Goal: Task Accomplishment & Management: Understand process/instructions

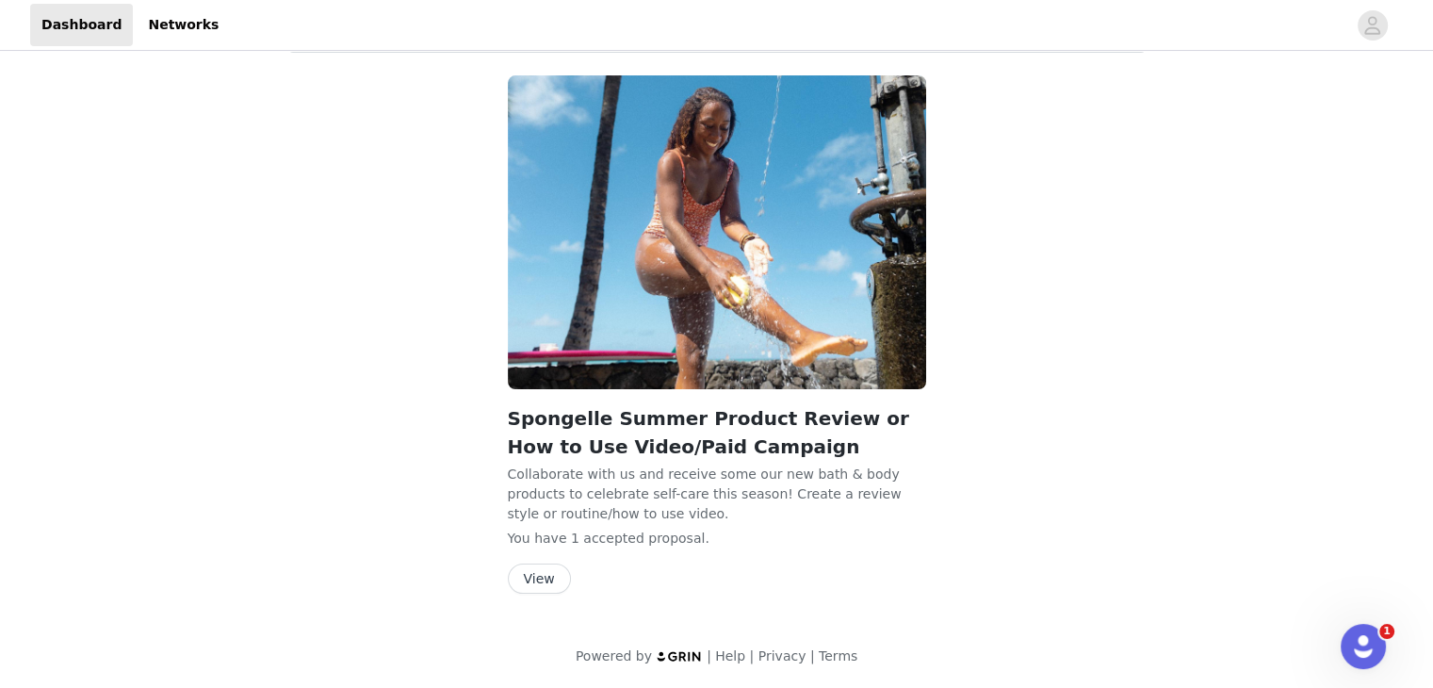
click at [526, 570] on button "View" at bounding box center [539, 578] width 63 height 30
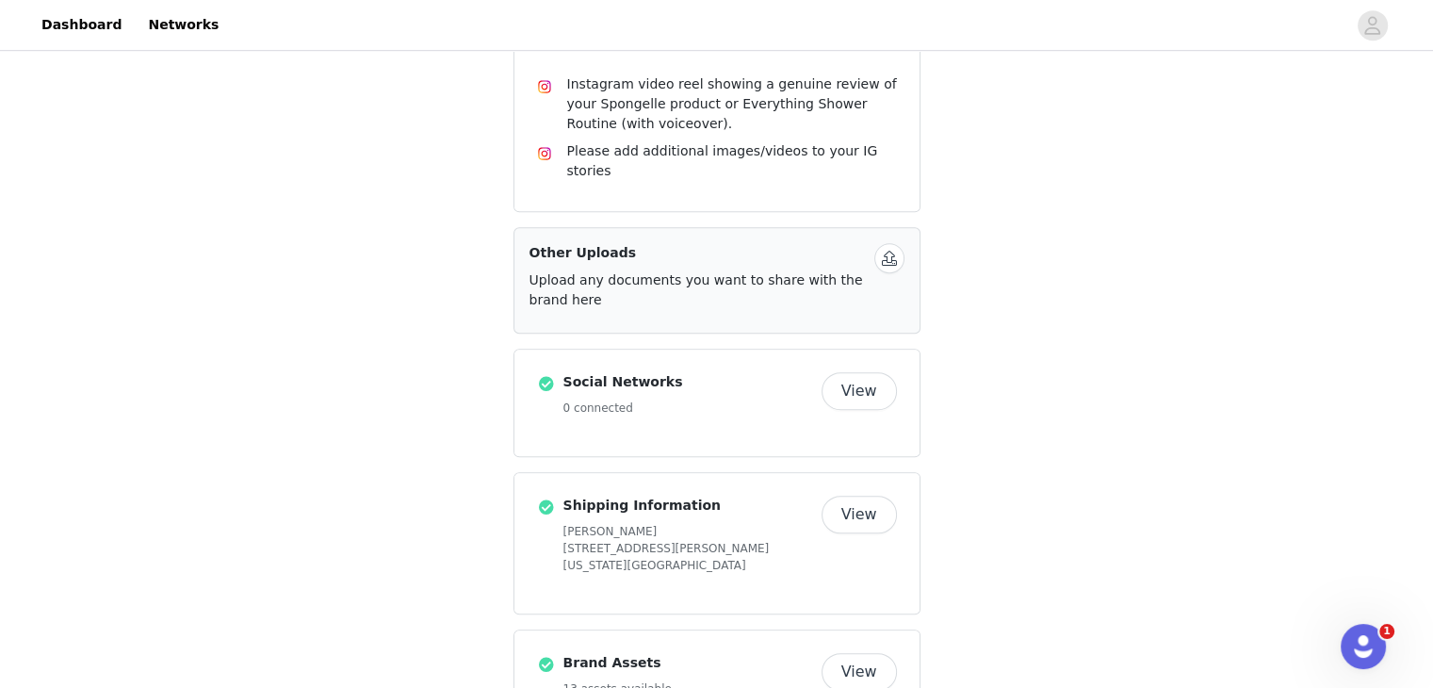
scroll to position [1248, 0]
click at [866, 652] on button "View" at bounding box center [858, 671] width 75 height 38
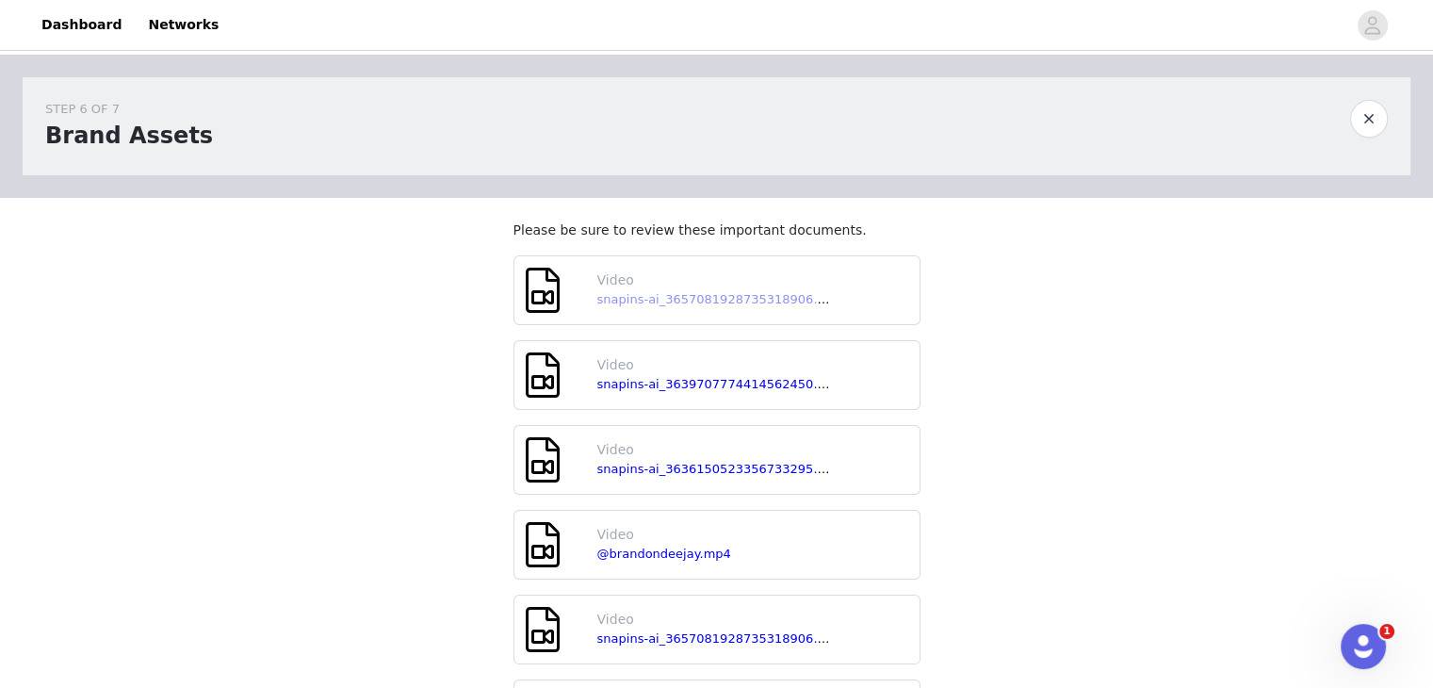
click at [688, 300] on link "snapins-ai_3657081928735318906.mp4" at bounding box center [721, 299] width 248 height 14
click at [659, 381] on link "snapins-ai_3639707774414562450.mp4" at bounding box center [721, 384] width 248 height 14
click at [674, 468] on link "snapins-ai_3636150523356733295.mp4" at bounding box center [721, 469] width 248 height 14
click at [688, 558] on link "@brandondeejay.mp4" at bounding box center [664, 553] width 134 height 14
click at [698, 638] on link "snapins-ai_3657081928735318906.mp4" at bounding box center [721, 638] width 248 height 14
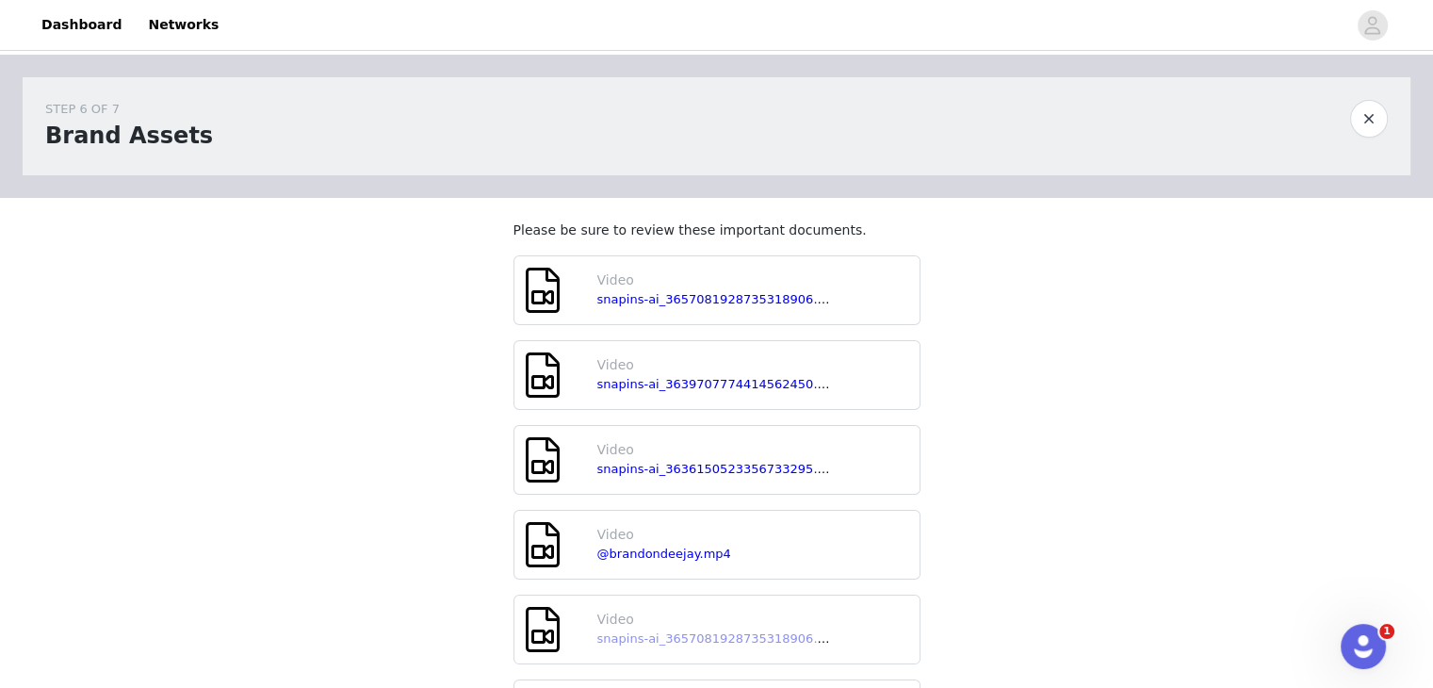
scroll to position [687, 0]
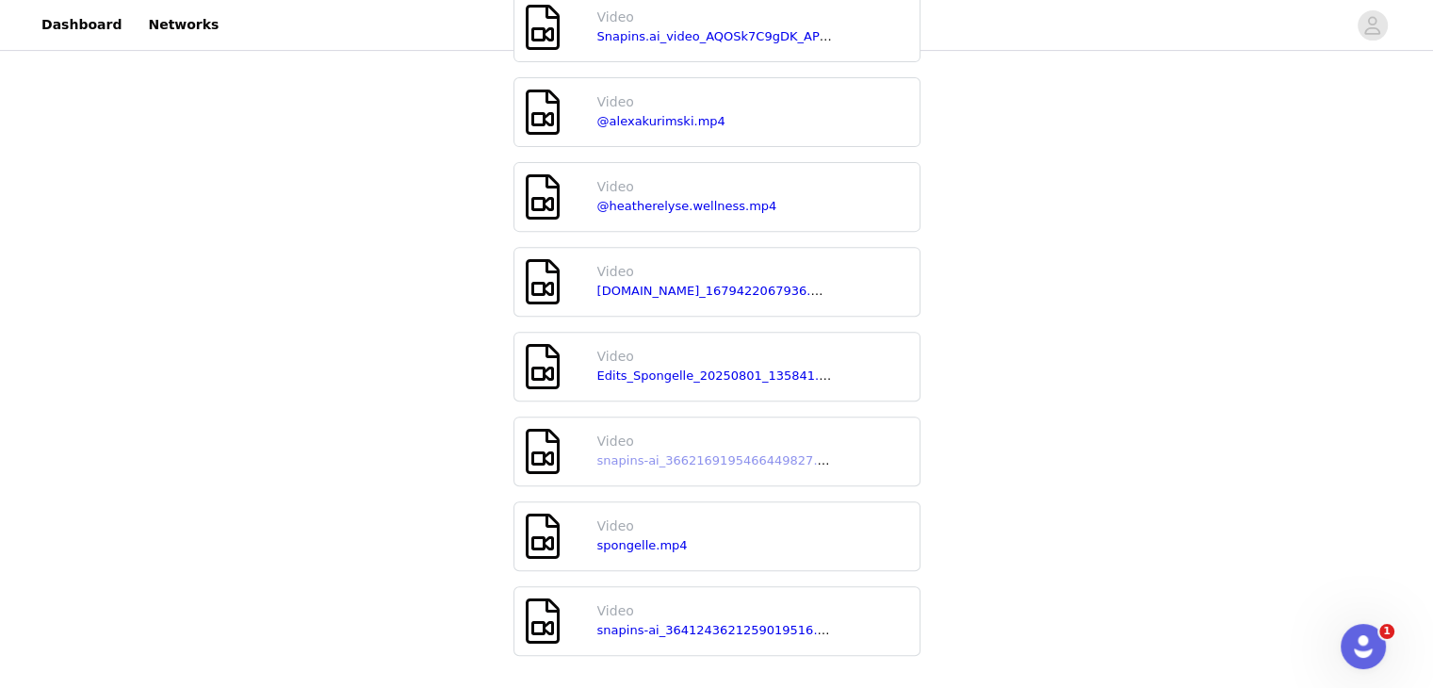
click at [661, 454] on link "snapins-ai_3662169195466449827.mp4" at bounding box center [721, 460] width 248 height 14
click at [673, 632] on link "snapins-ai_3641243621259019516.mp4" at bounding box center [721, 630] width 248 height 14
click at [625, 538] on link "spongelle.mp4" at bounding box center [642, 545] width 90 height 14
click at [686, 286] on link "[DOMAIN_NAME]_1679422067936.mp4" at bounding box center [717, 291] width 241 height 14
click at [654, 371] on link "Edits_Spongelle_20250801_135841.mov" at bounding box center [721, 375] width 249 height 14
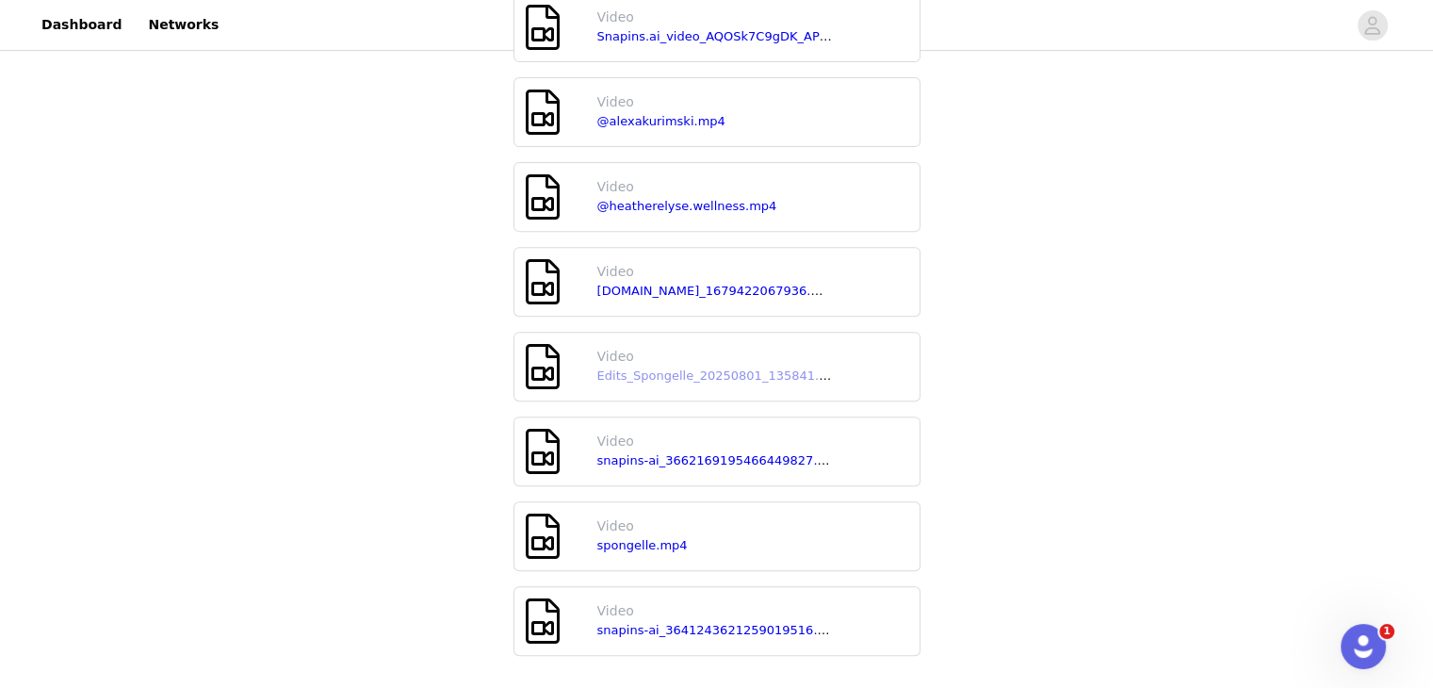
click at [643, 369] on link "Edits_Spongelle_20250801_135841.mov" at bounding box center [721, 375] width 249 height 14
click at [630, 284] on link "[DOMAIN_NAME]_1679422067936.mp4" at bounding box center [717, 291] width 241 height 14
click at [686, 204] on link "@heatherelyse.wellness.mp4" at bounding box center [687, 206] width 180 height 14
click at [618, 114] on link "@alexakurimski.mp4" at bounding box center [661, 121] width 128 height 14
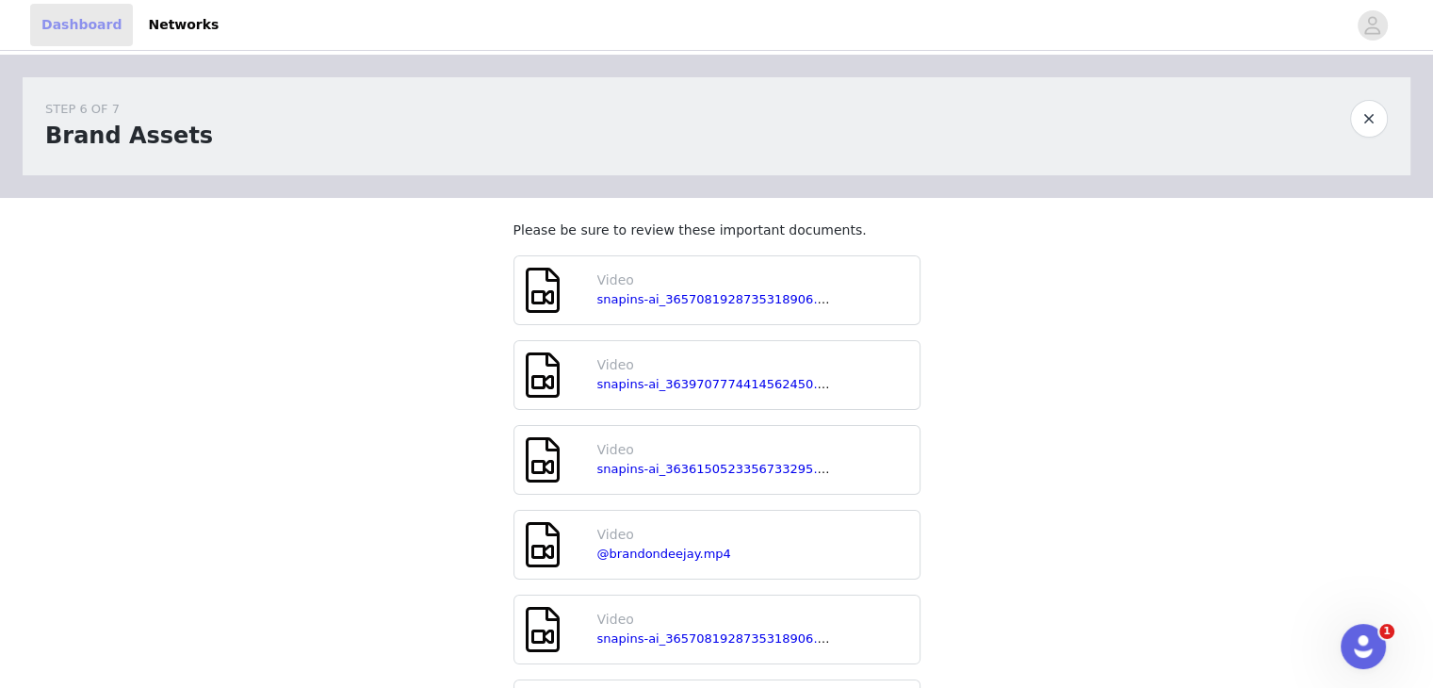
click at [58, 35] on link "Dashboard" at bounding box center [81, 25] width 103 height 42
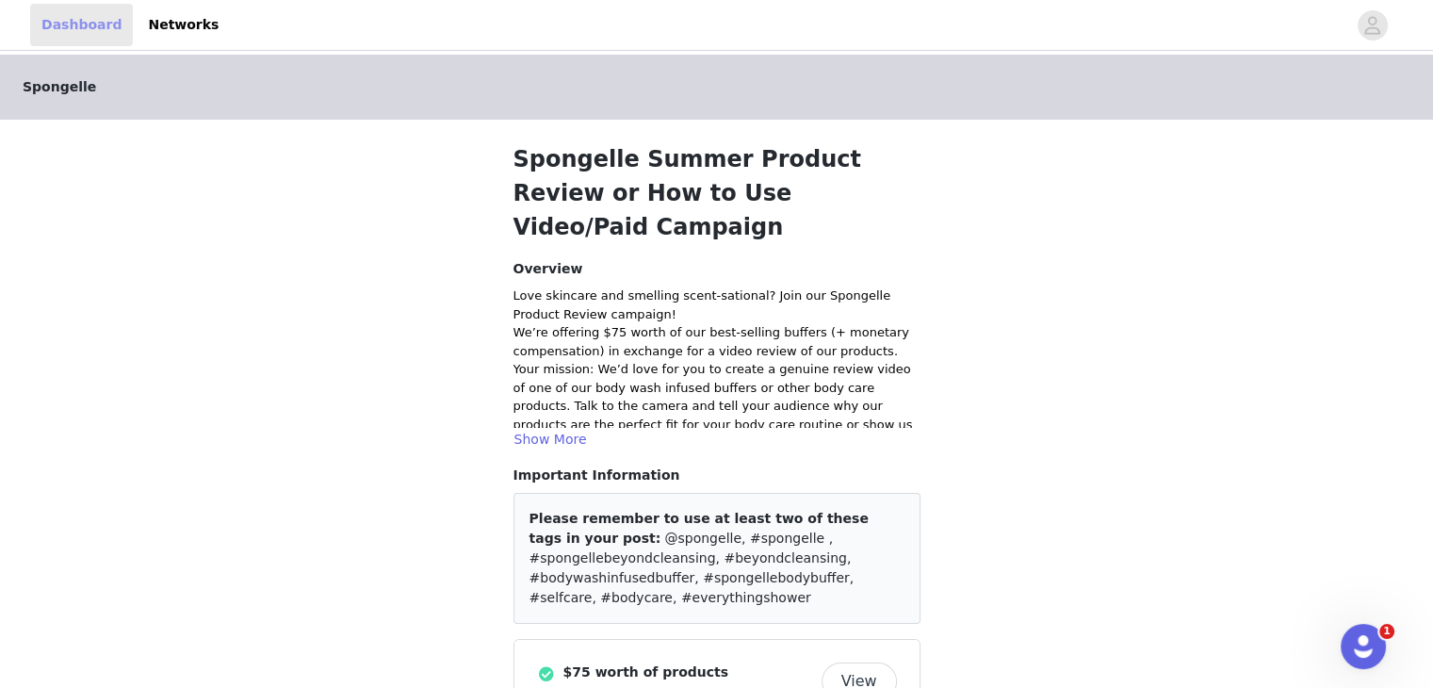
scroll to position [1336, 0]
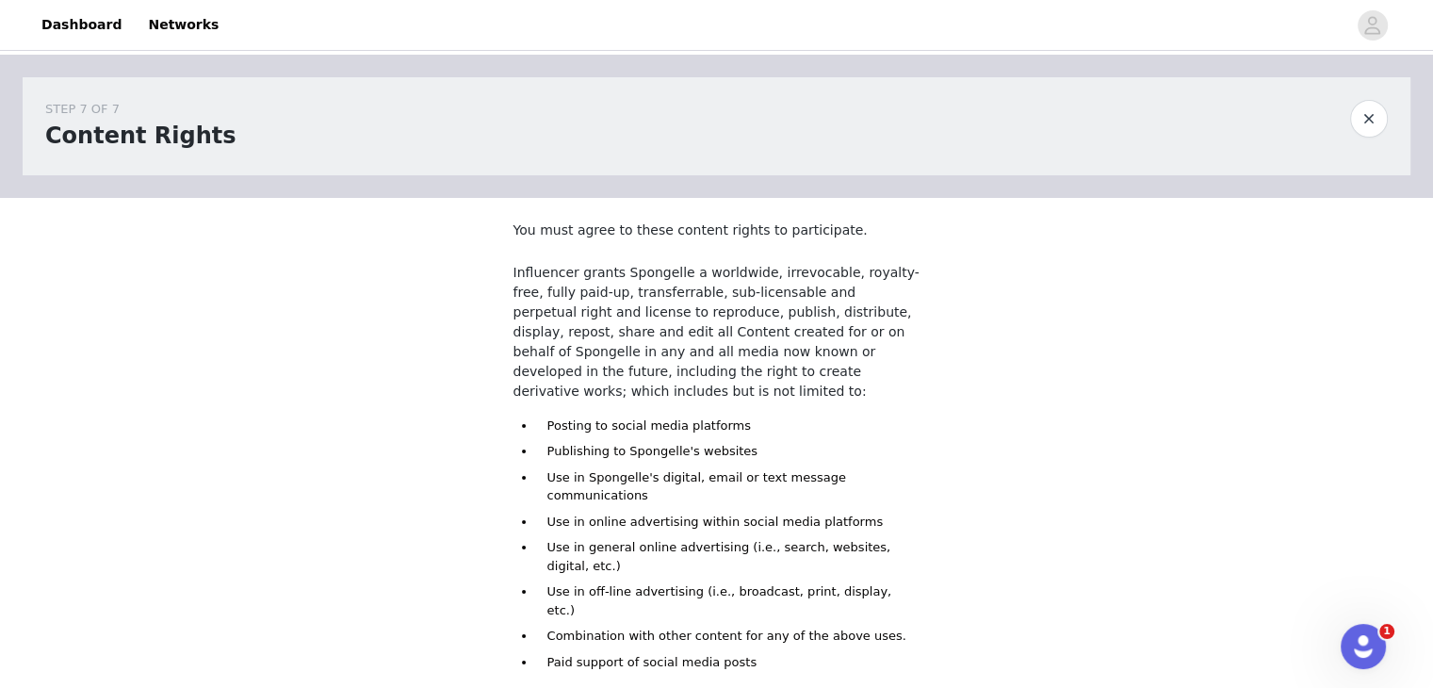
scroll to position [23, 0]
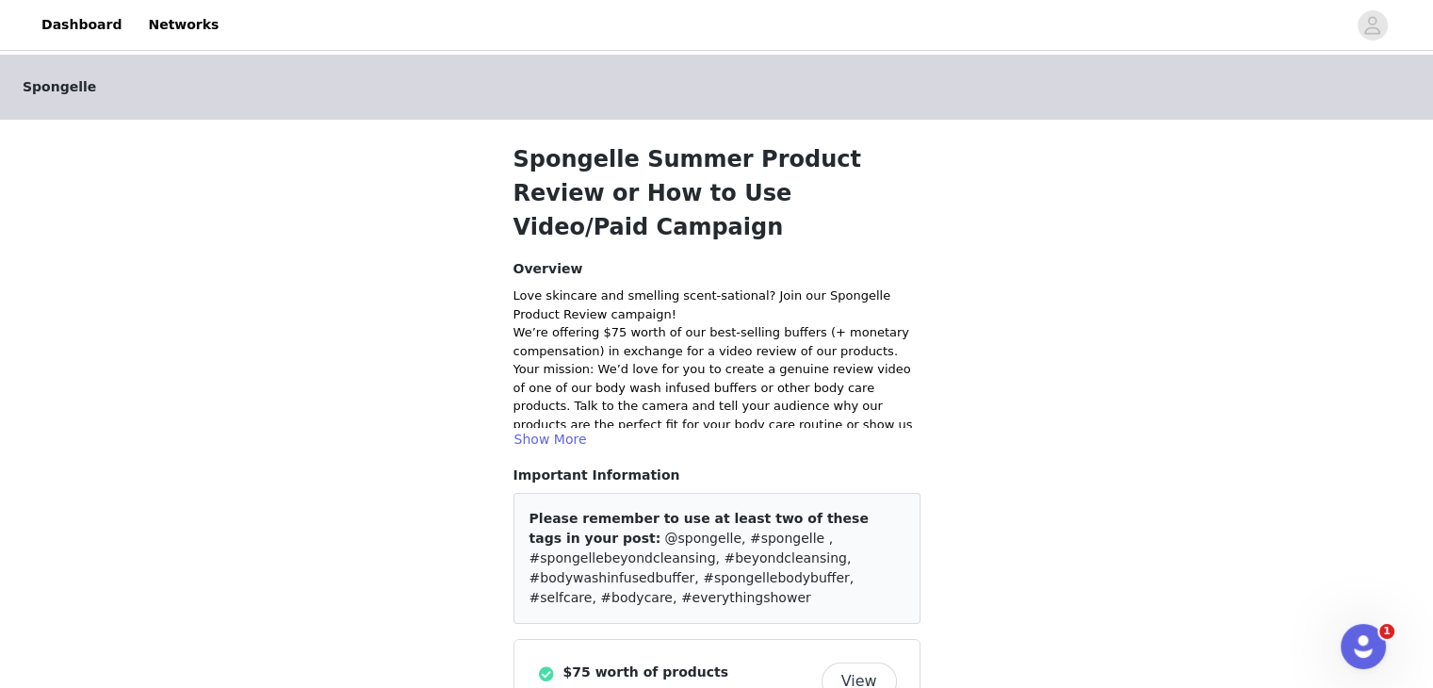
click at [554, 393] on p "Your mission: We’d love for you to create a genuine review video of one of our …" at bounding box center [716, 415] width 407 height 110
click at [554, 428] on button "Show More" at bounding box center [550, 439] width 74 height 23
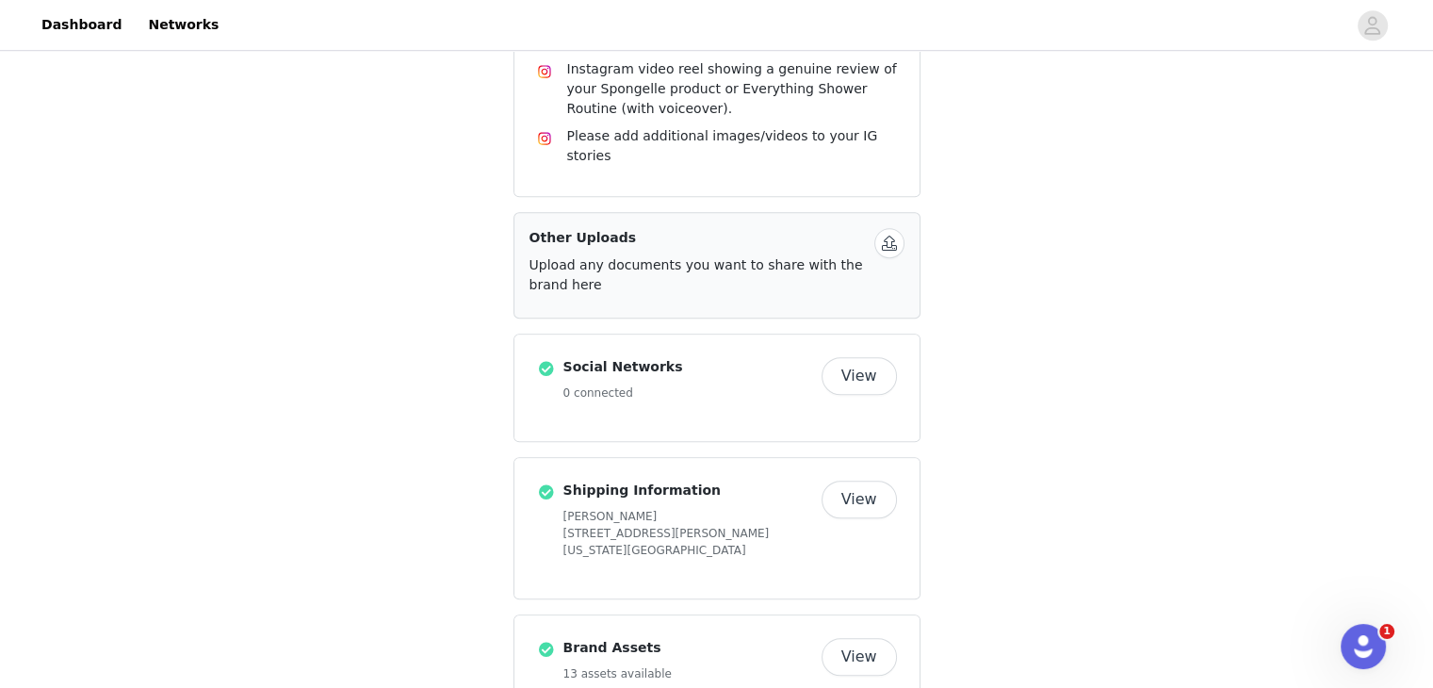
scroll to position [1397, 0]
